Goal: Find specific page/section: Find specific page/section

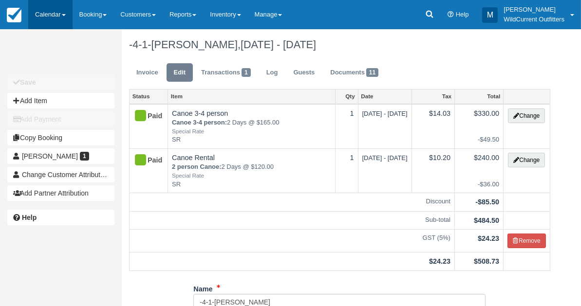
click at [41, 15] on link "Calendar" at bounding box center [50, 14] width 44 height 29
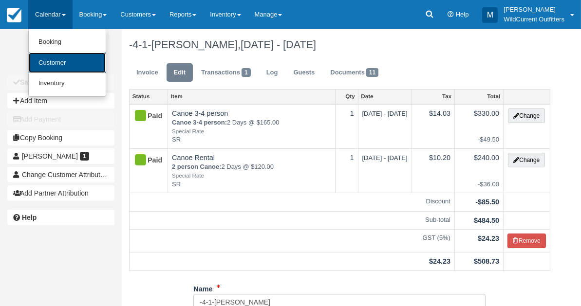
click at [50, 56] on link "Customer" at bounding box center [67, 63] width 77 height 21
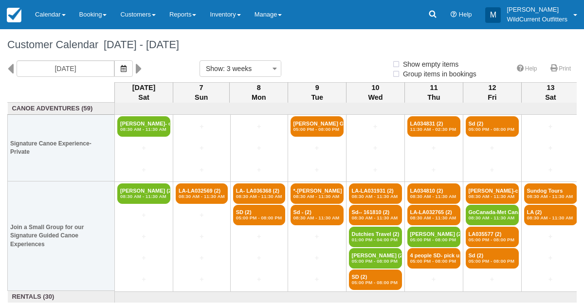
select select
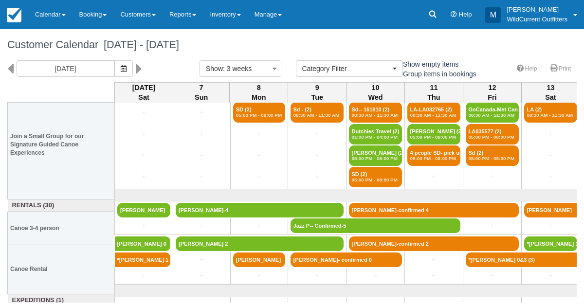
scroll to position [115, 0]
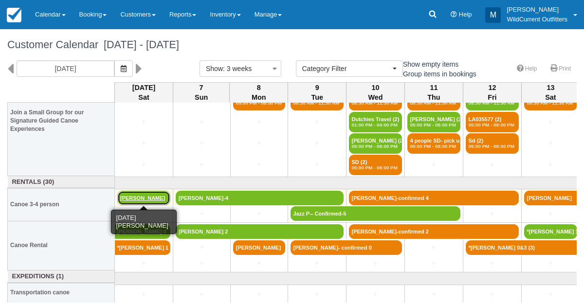
click at [148, 194] on link "Shawn Hayden" at bounding box center [143, 198] width 53 height 15
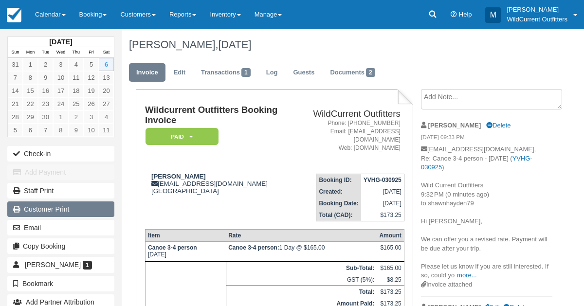
click at [68, 205] on link "Customer Print" at bounding box center [60, 210] width 107 height 16
